Goal: Task Accomplishment & Management: Use online tool/utility

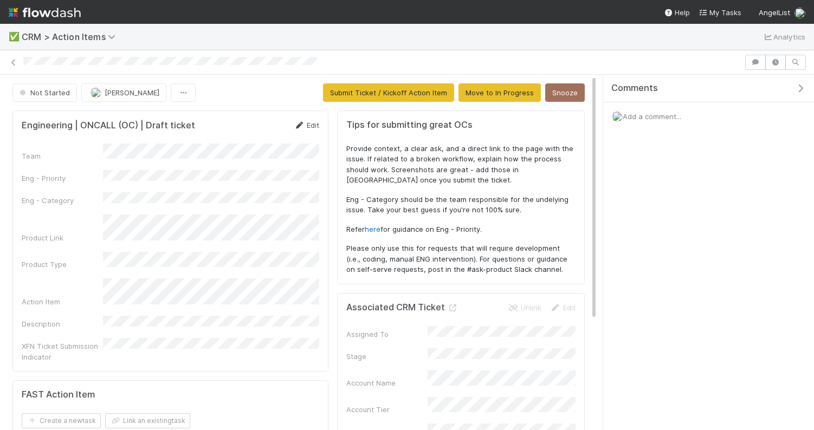
click at [315, 124] on link "Edit" at bounding box center [306, 125] width 25 height 9
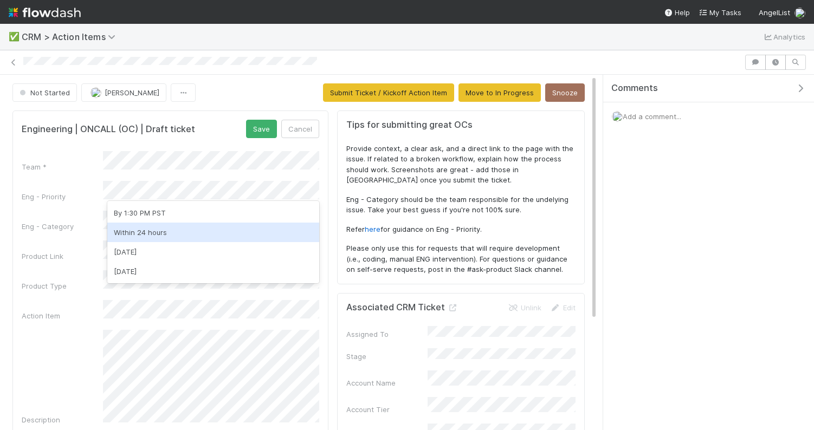
click at [192, 230] on div "Within 24 hours" at bounding box center [213, 233] width 212 height 20
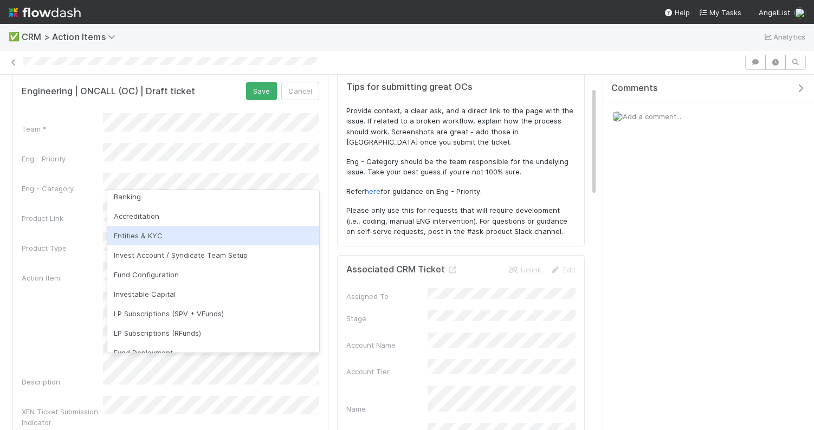
scroll to position [46, 0]
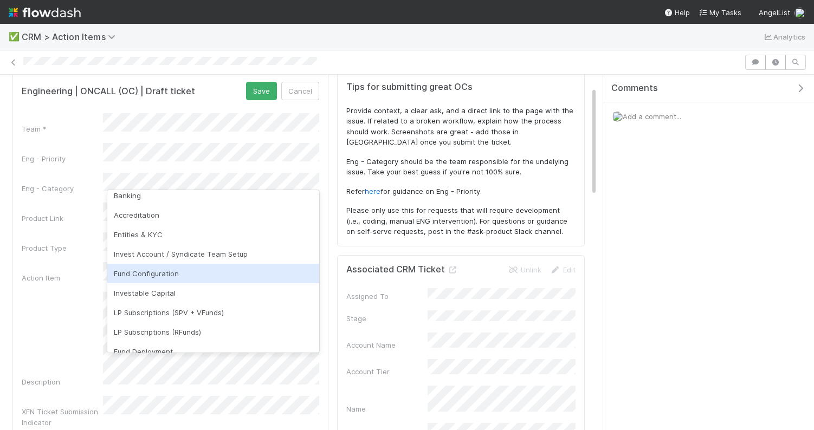
click at [176, 269] on div "Fund Configuration" at bounding box center [213, 274] width 212 height 20
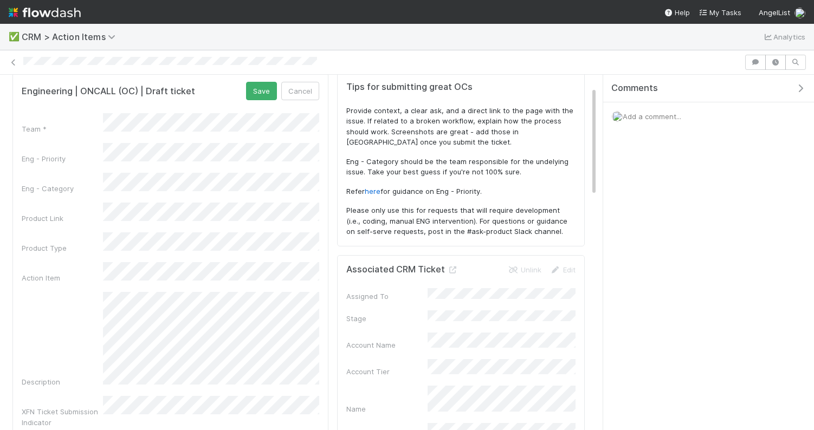
scroll to position [77, 0]
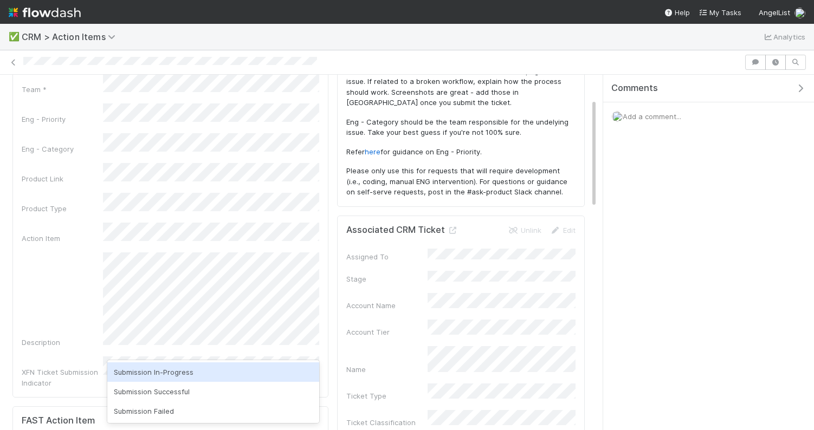
click at [64, 302] on div "Description" at bounding box center [171, 300] width 298 height 95
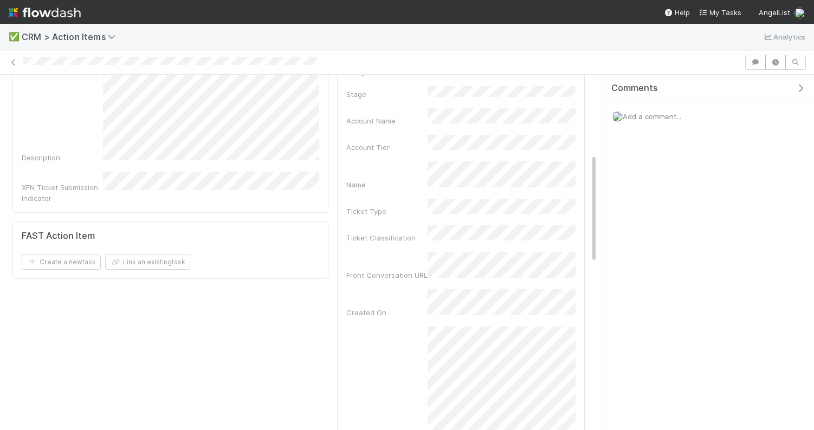
scroll to position [0, 0]
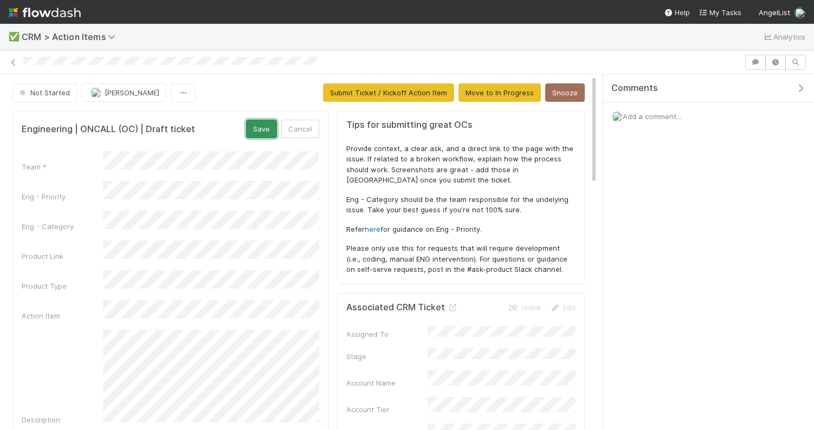
click at [268, 126] on button "Save" at bounding box center [261, 129] width 31 height 18
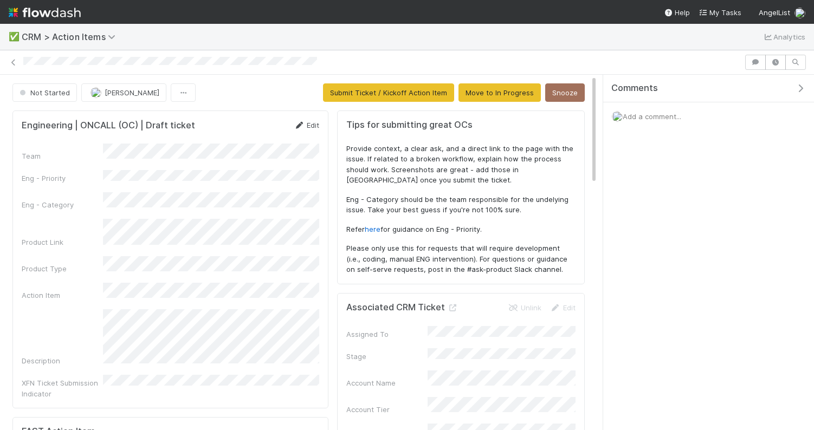
click at [314, 124] on link "Edit" at bounding box center [306, 125] width 25 height 9
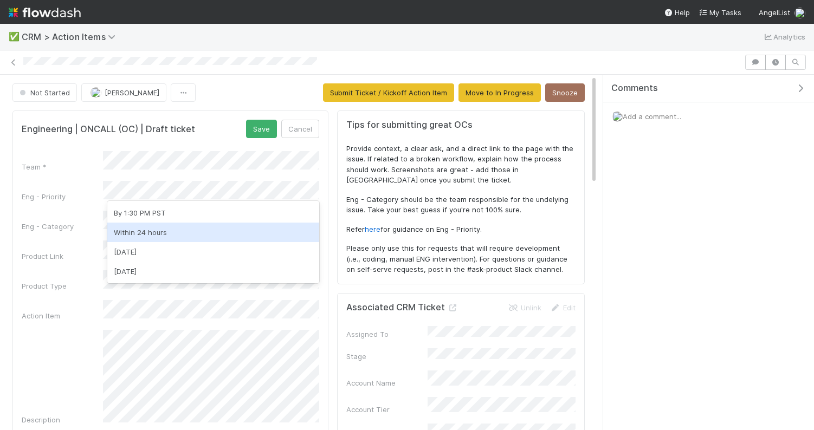
click at [164, 232] on div "Within 24 hours" at bounding box center [213, 233] width 212 height 20
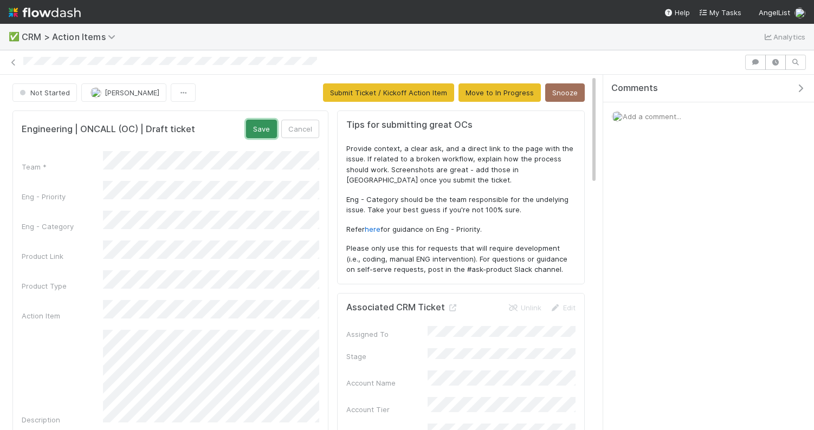
click at [255, 130] on button "Save" at bounding box center [261, 129] width 31 height 18
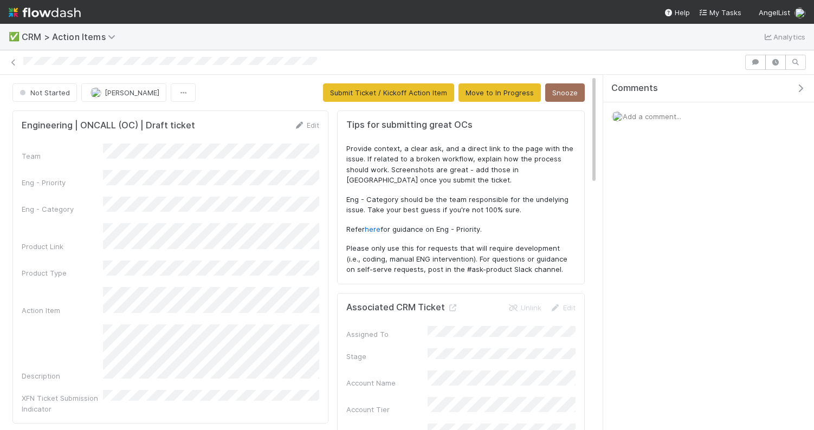
click at [319, 123] on div "Engineering | ONCALL (OC) | Draft ticket Edit" at bounding box center [171, 125] width 314 height 11
click at [311, 122] on link "Edit" at bounding box center [306, 125] width 25 height 9
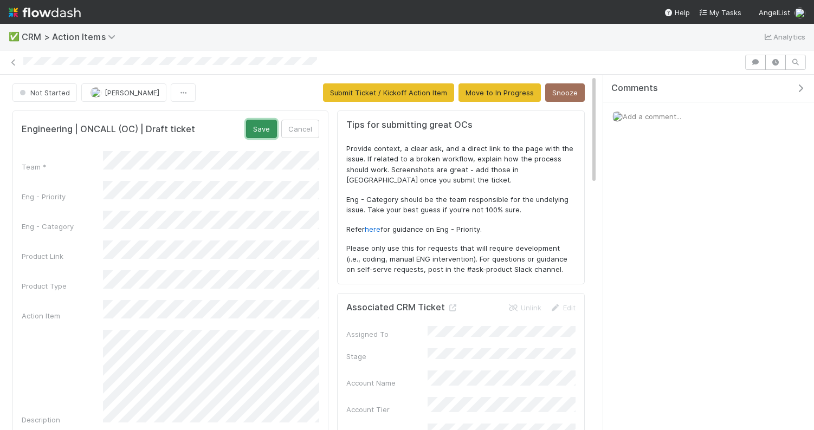
click at [263, 130] on button "Save" at bounding box center [261, 129] width 31 height 18
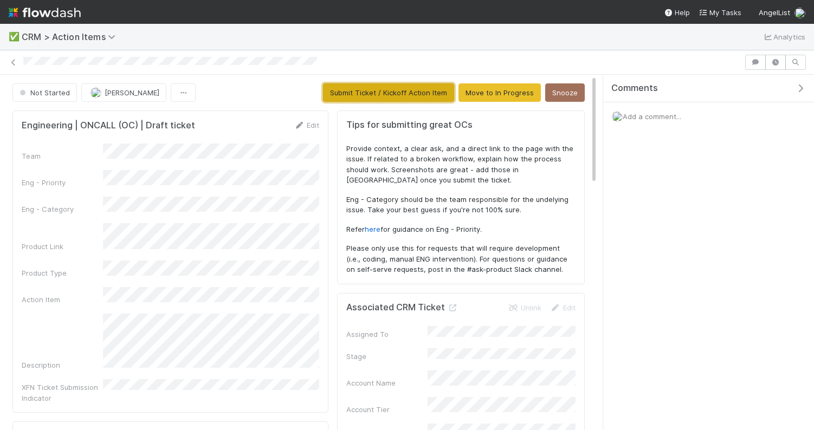
click at [392, 89] on button "Submit Ticket / Kickoff Action Item" at bounding box center [388, 92] width 131 height 18
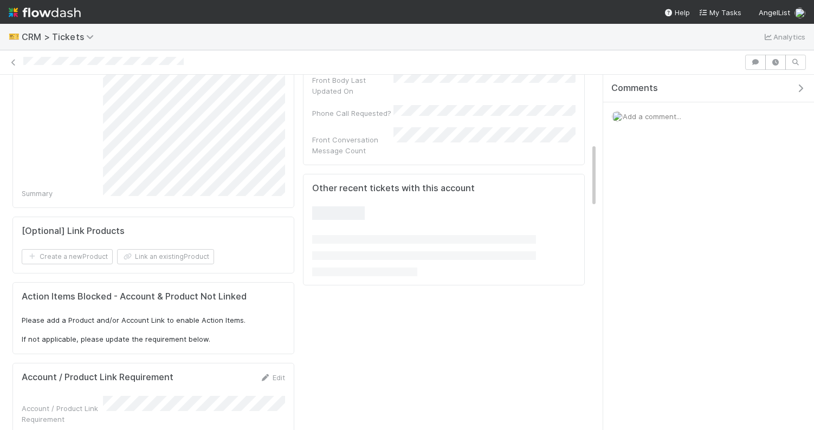
scroll to position [396, 0]
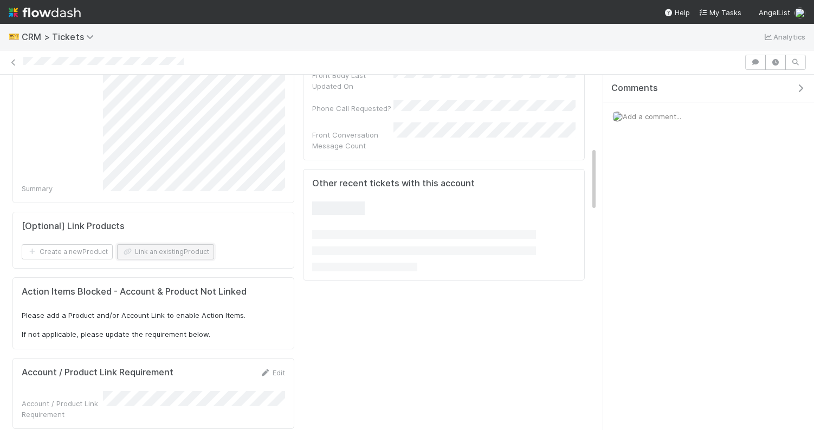
click at [159, 254] on button "Link an existing Product" at bounding box center [165, 251] width 97 height 15
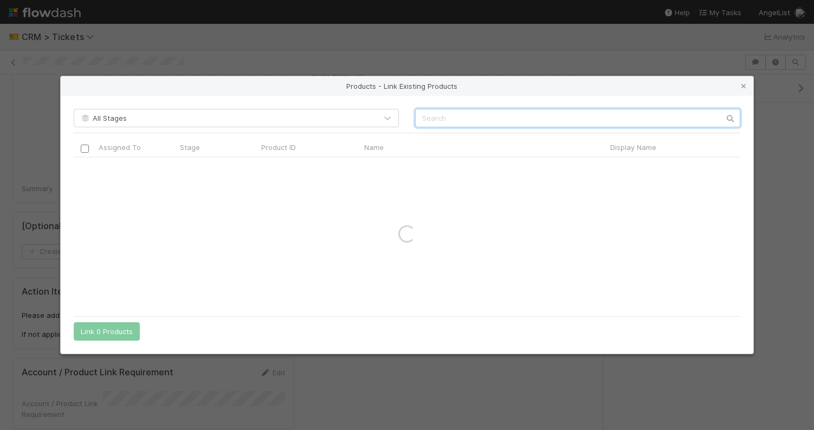
click at [434, 117] on input "text" at bounding box center [577, 118] width 325 height 18
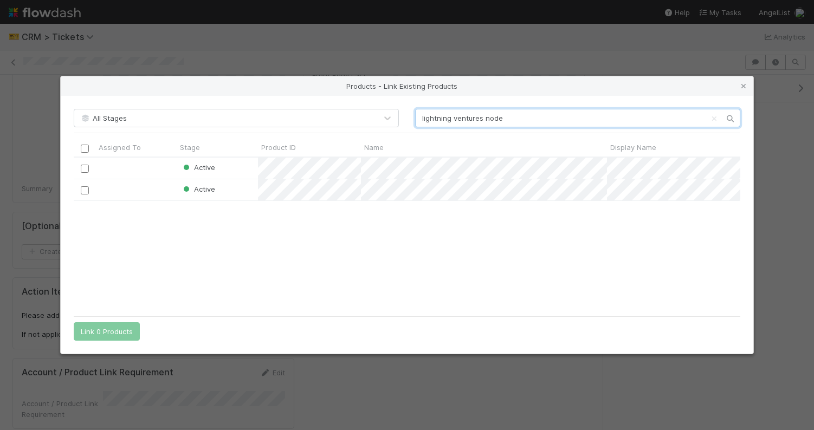
scroll to position [153, 667]
type input "lightning ventures node"
click at [86, 168] on input "checkbox" at bounding box center [85, 169] width 8 height 8
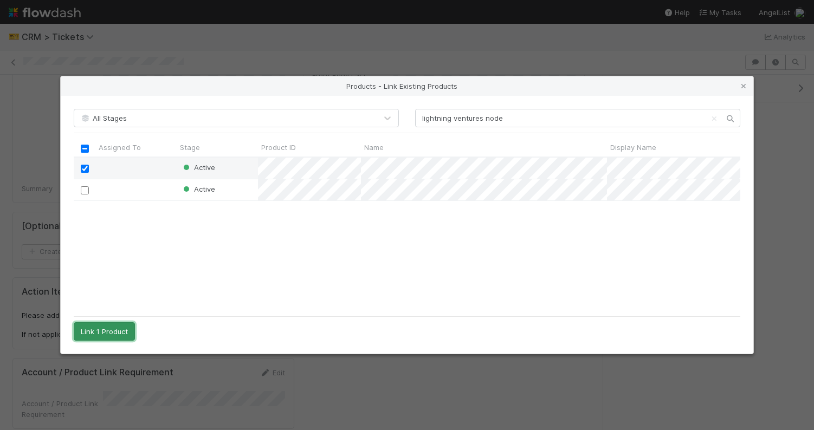
click at [105, 331] on button "Link 1 Product" at bounding box center [104, 331] width 61 height 18
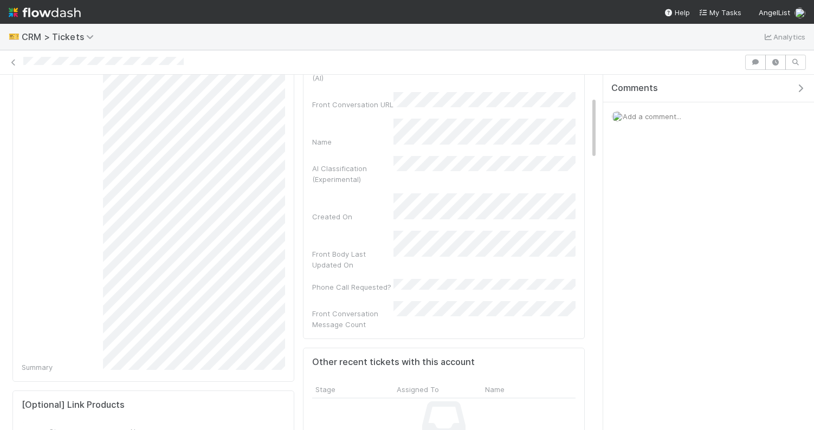
scroll to position [0, 0]
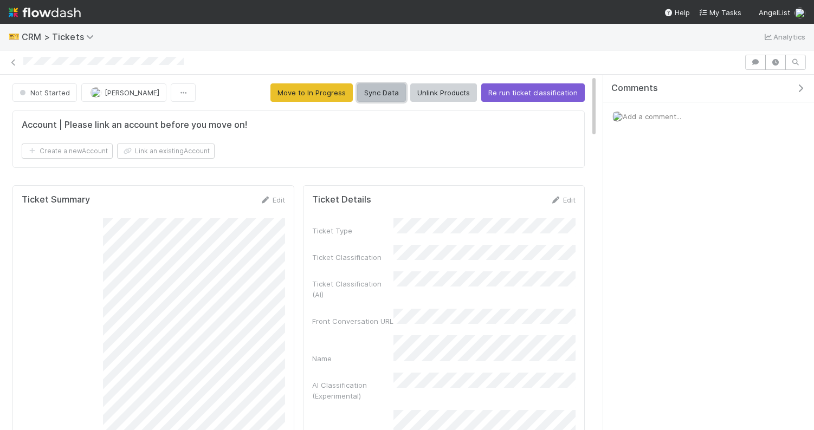
click at [384, 91] on button "Sync Data" at bounding box center [381, 92] width 49 height 18
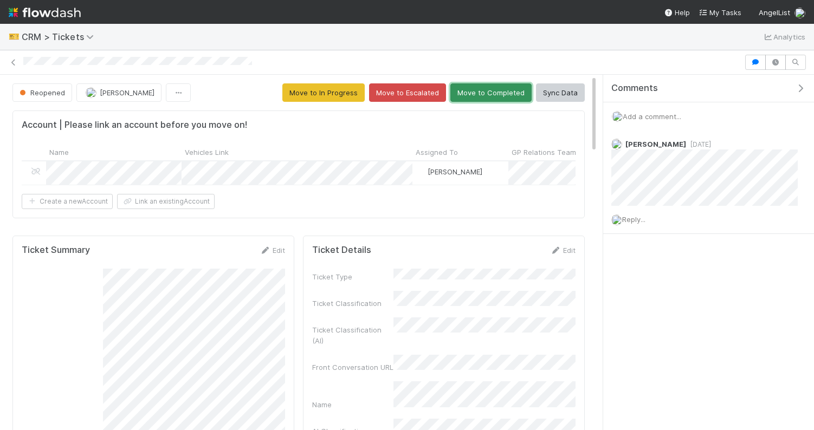
click at [476, 89] on button "Move to Completed" at bounding box center [490, 92] width 81 height 18
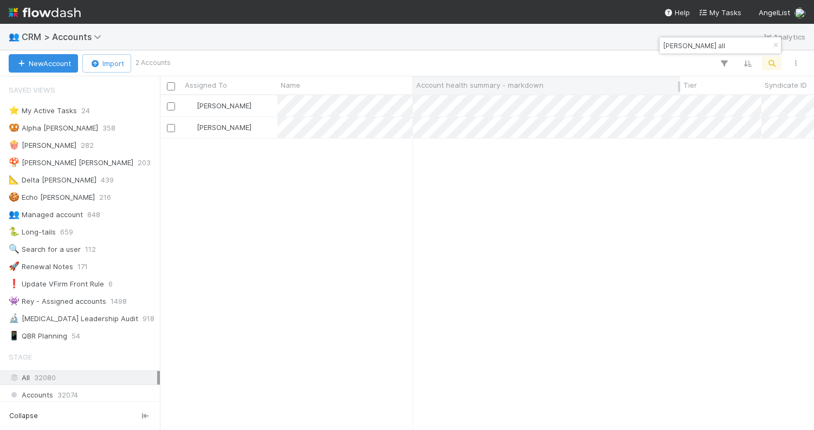
scroll to position [334, 654]
type input "[PERSON_NAME] all"
